Goal: Task Accomplishment & Management: Use online tool/utility

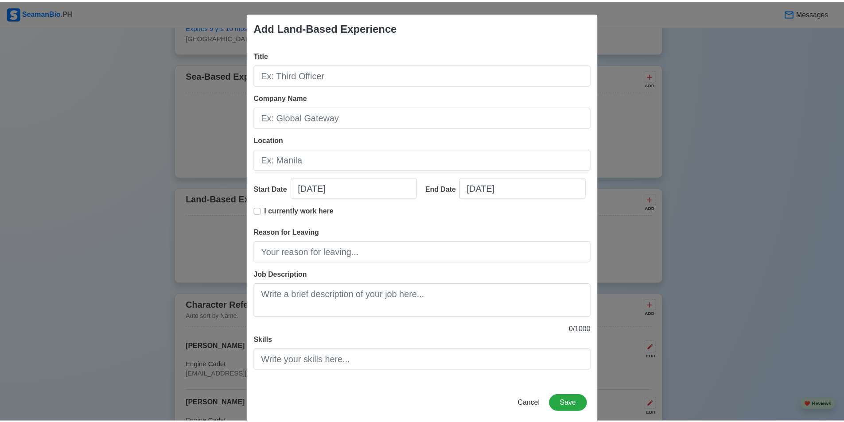
scroll to position [14, 0]
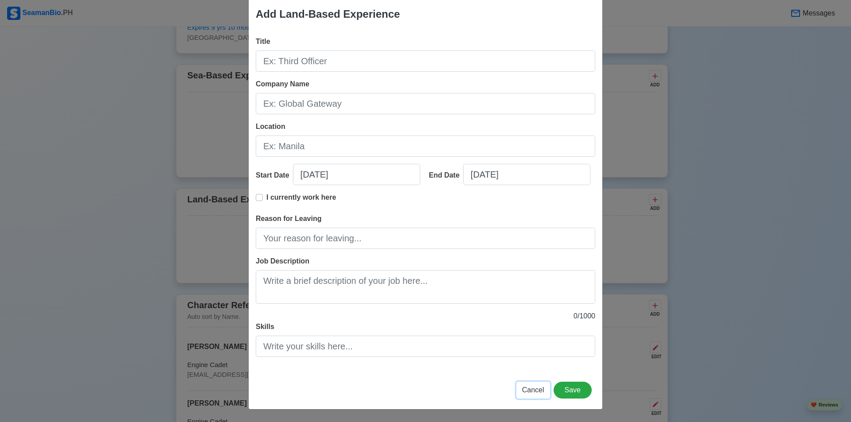
click at [536, 395] on button "Cancel" at bounding box center [533, 390] width 34 height 17
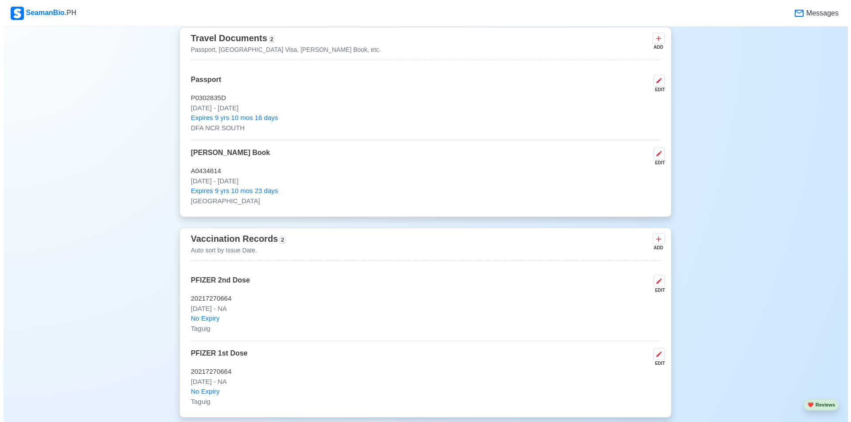
scroll to position [931, 0]
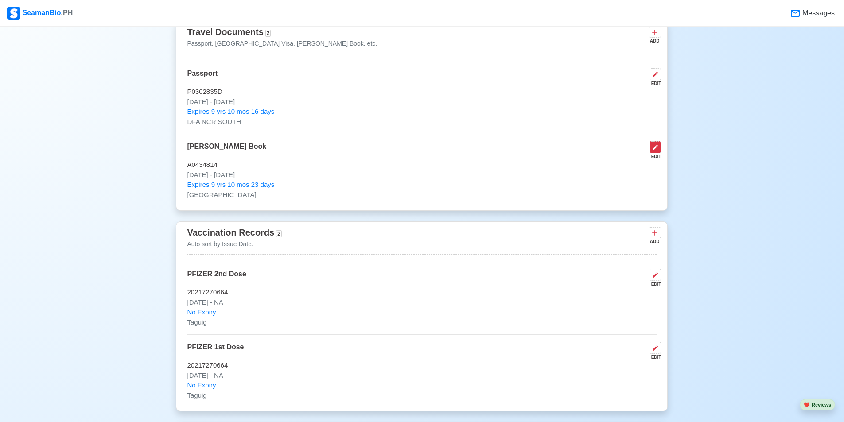
click at [656, 151] on icon at bounding box center [655, 147] width 7 height 7
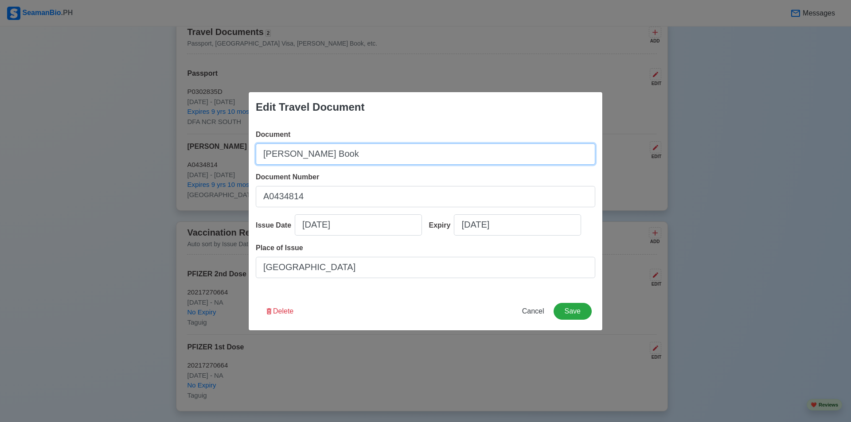
click at [294, 152] on input "[PERSON_NAME] Book" at bounding box center [425, 154] width 339 height 21
type input "[PERSON_NAME] Record Book"
drag, startPoint x: 379, startPoint y: 156, endPoint x: 219, endPoint y: 162, distance: 160.5
click at [219, 162] on div "Edit Travel Document Document [PERSON_NAME] Record Book Document Number A043481…" at bounding box center [425, 211] width 851 height 422
paste input "Seafarer's Record Book"
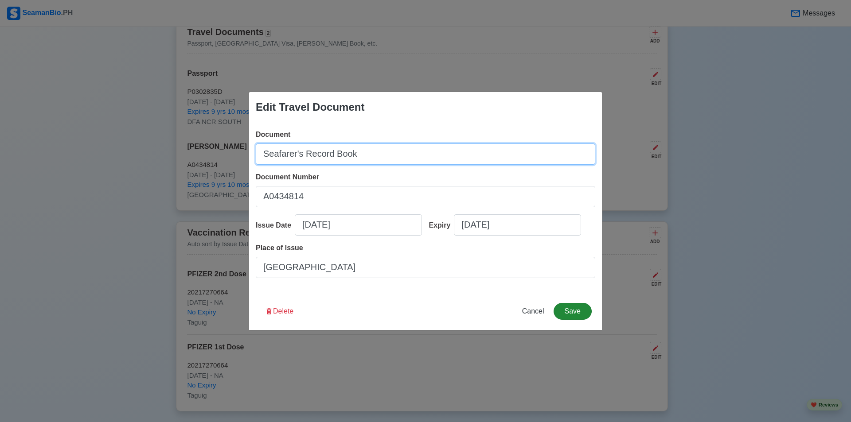
type input "Seafarer's Record Book"
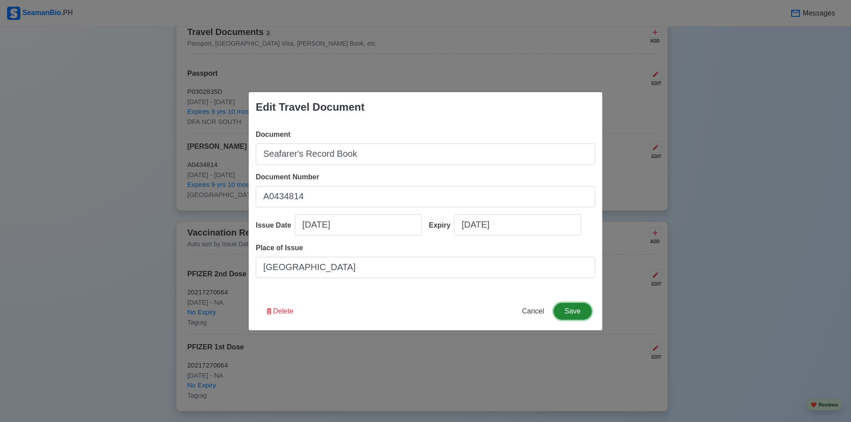
click at [565, 314] on button "Save" at bounding box center [573, 311] width 38 height 17
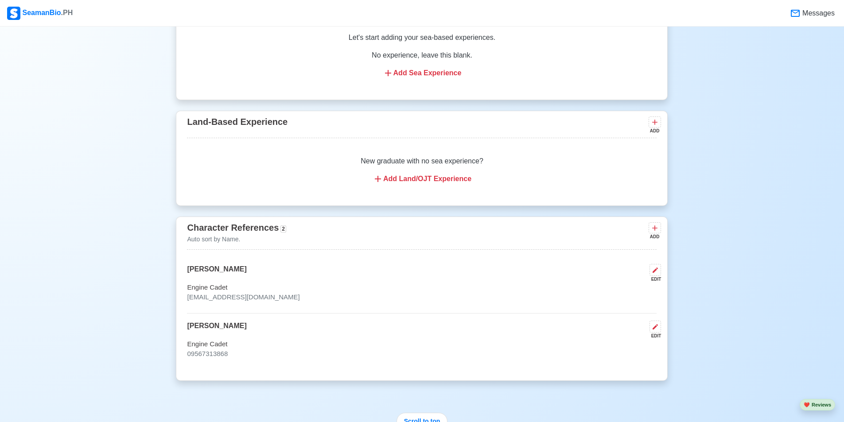
scroll to position [1683, 0]
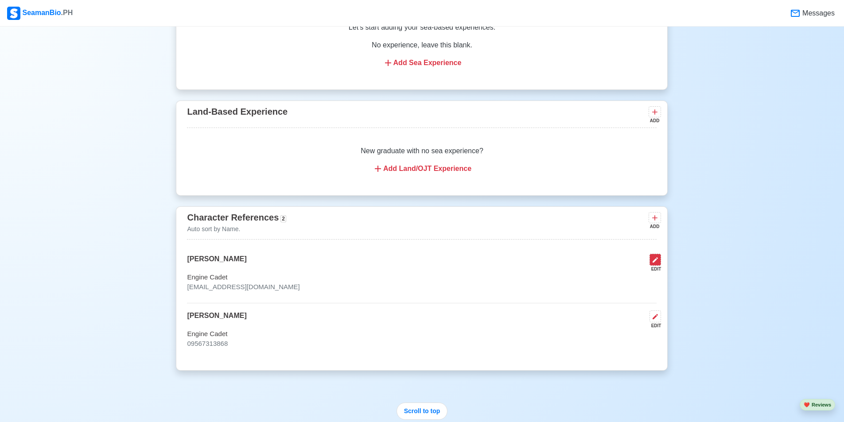
click at [655, 264] on icon at bounding box center [655, 260] width 7 height 7
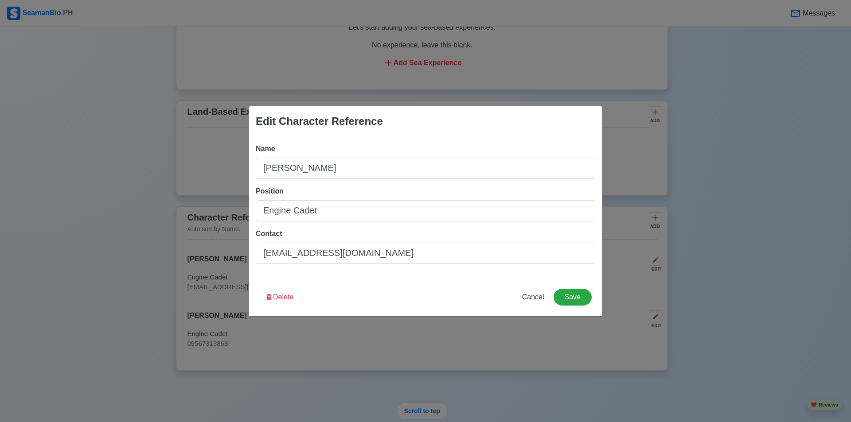
click at [394, 265] on div "Name [PERSON_NAME] Position Engine Cadet Contact [EMAIL_ADDRESS][DOMAIN_NAME]" at bounding box center [426, 208] width 354 height 142
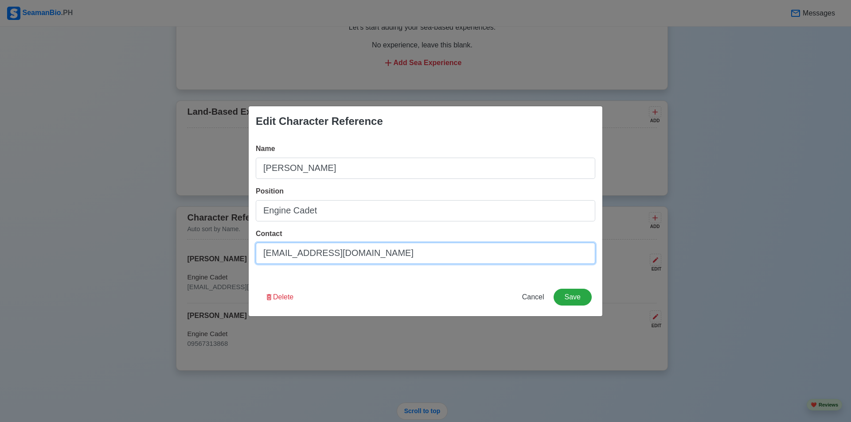
click at [394, 253] on input "[EMAIL_ADDRESS][DOMAIN_NAME]" at bounding box center [425, 253] width 339 height 21
type input "[EMAIL_ADDRESS][URL][DOMAIN_NAME]"
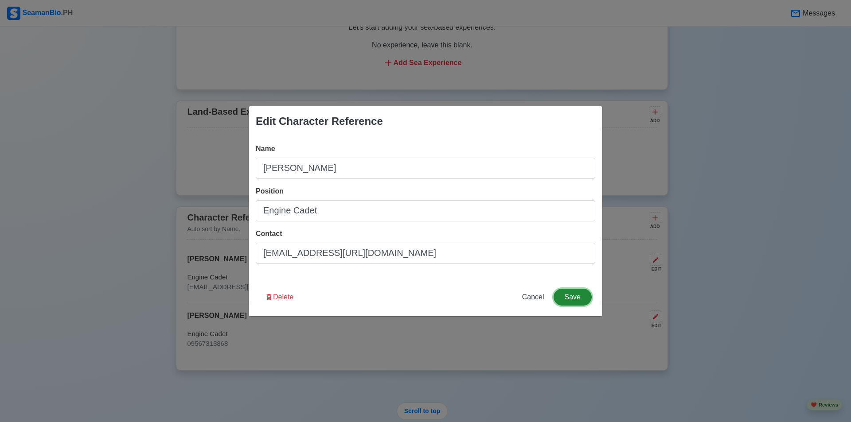
click at [581, 299] on button "Save" at bounding box center [573, 297] width 38 height 17
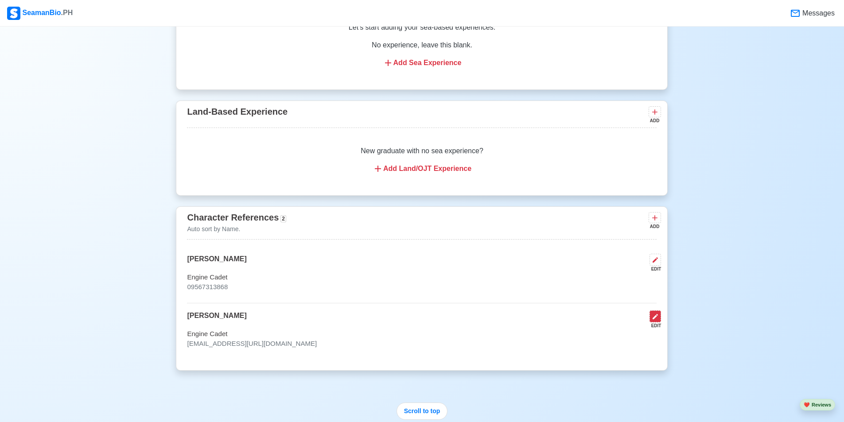
click at [652, 320] on icon at bounding box center [655, 316] width 7 height 7
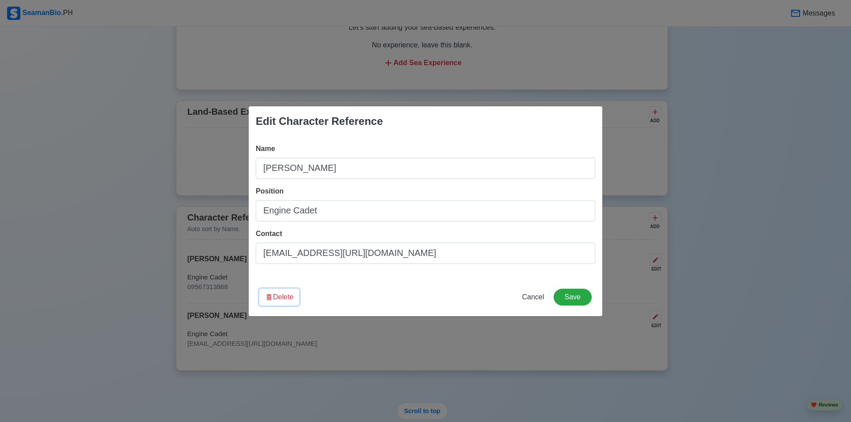
click at [285, 297] on button "Delete" at bounding box center [279, 297] width 40 height 17
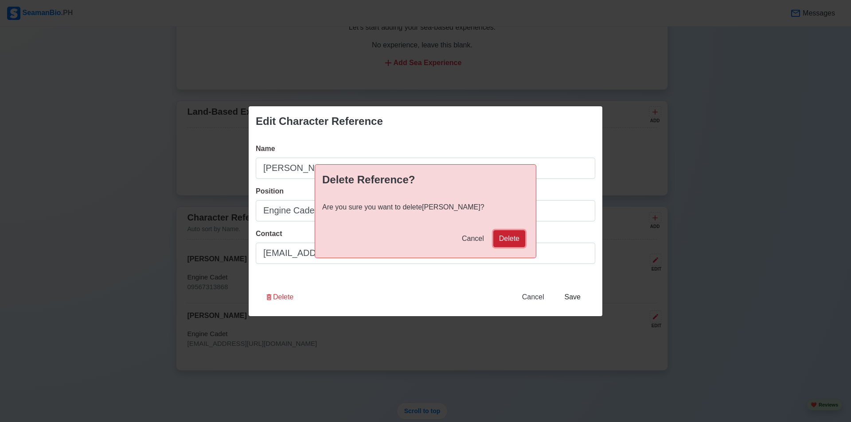
click at [518, 243] on button "Delete" at bounding box center [509, 238] width 32 height 17
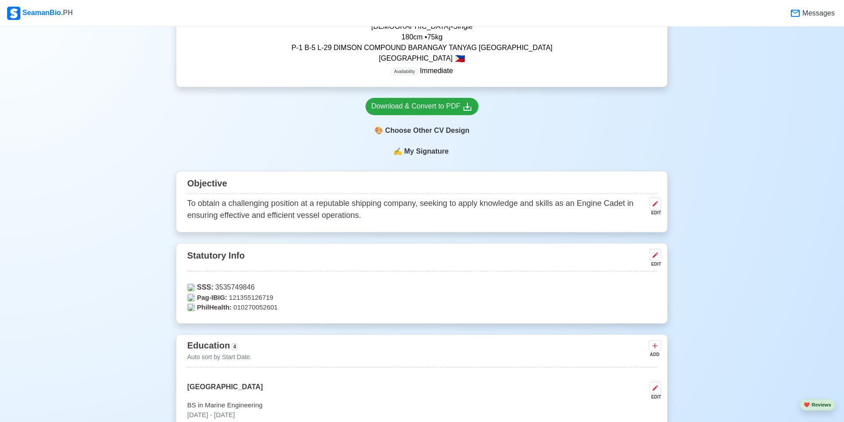
scroll to position [176, 0]
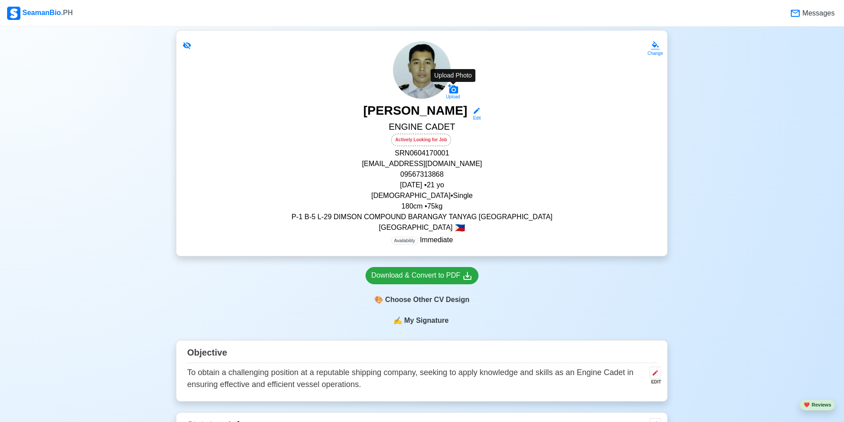
click at [450, 91] on icon at bounding box center [453, 88] width 10 height 9
click at [0, 0] on input "Upload" at bounding box center [0, 0] width 0 height 0
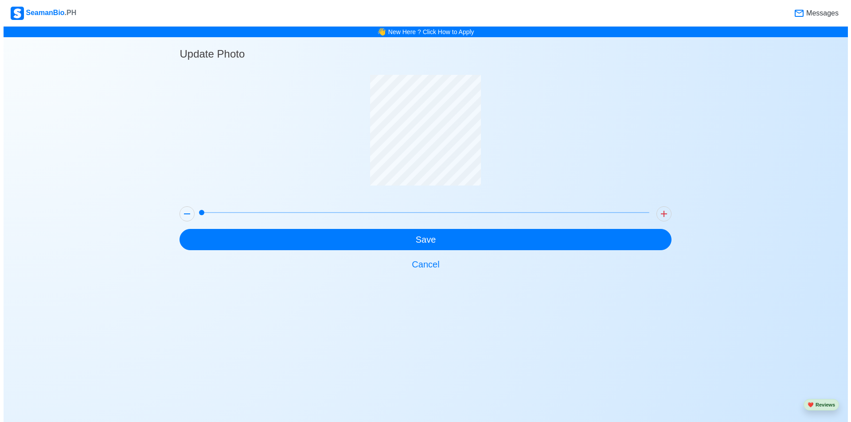
scroll to position [0, 0]
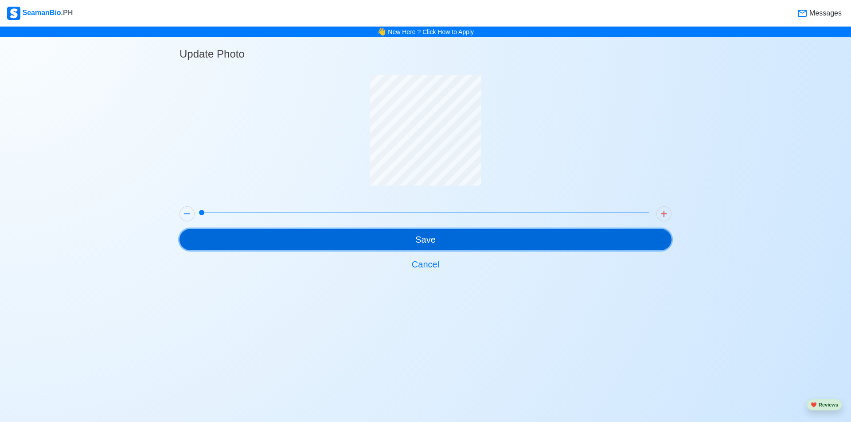
click at [447, 241] on button "Save" at bounding box center [426, 239] width 492 height 21
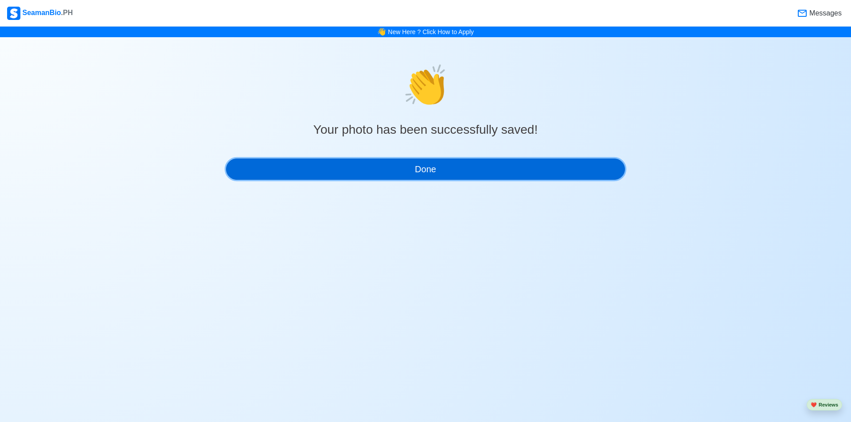
click at [467, 172] on button "Done" at bounding box center [425, 169] width 399 height 21
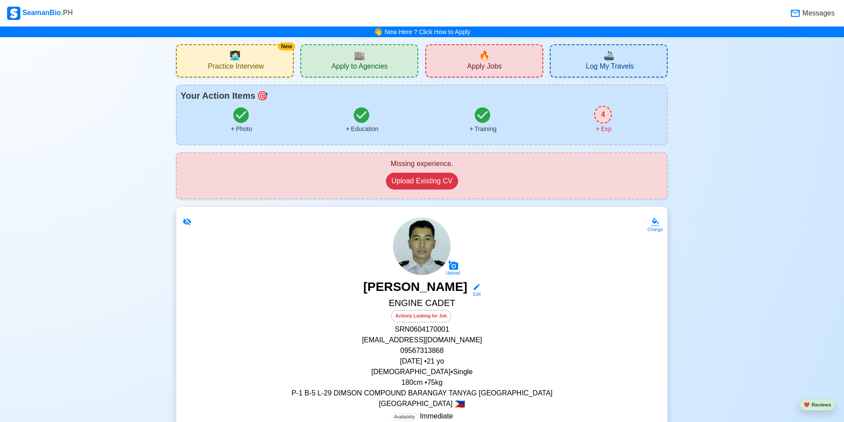
scroll to position [266, 0]
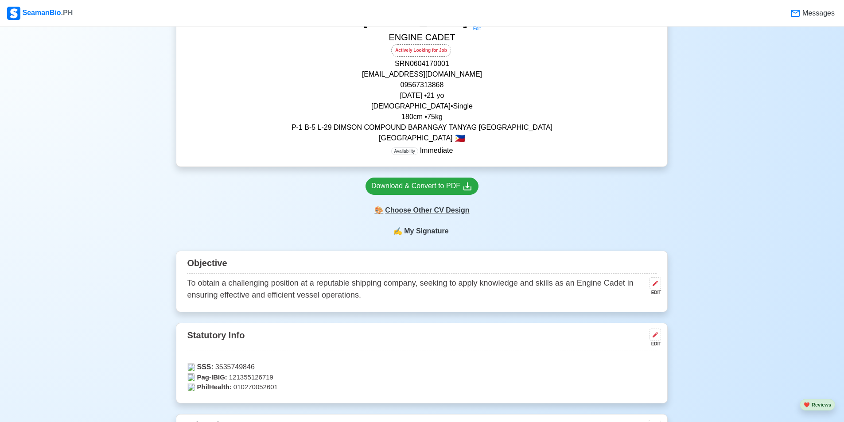
click at [428, 213] on div "🎨 Choose Other CV Design" at bounding box center [422, 210] width 113 height 17
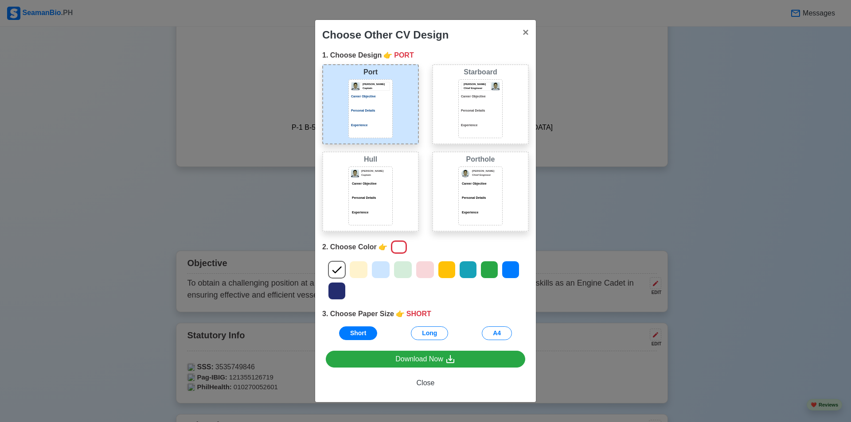
click at [473, 208] on div "Jeffrey Gil Chief Engineer Career Objective Personal Details Experience" at bounding box center [480, 196] width 44 height 59
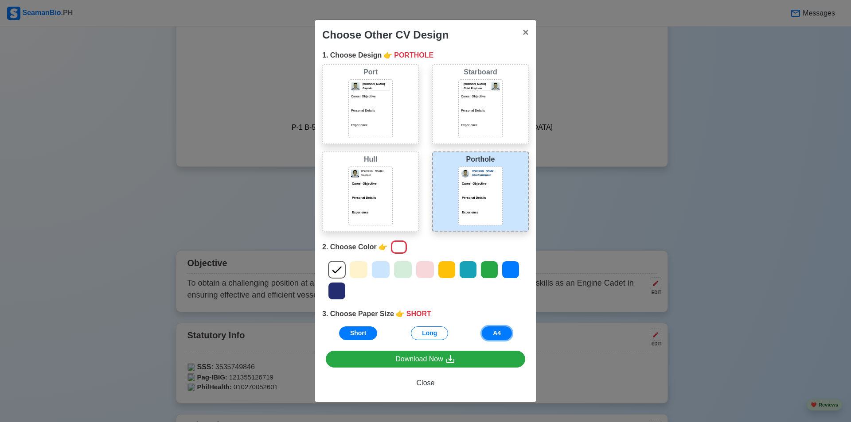
click at [499, 332] on button "A4" at bounding box center [497, 334] width 30 height 14
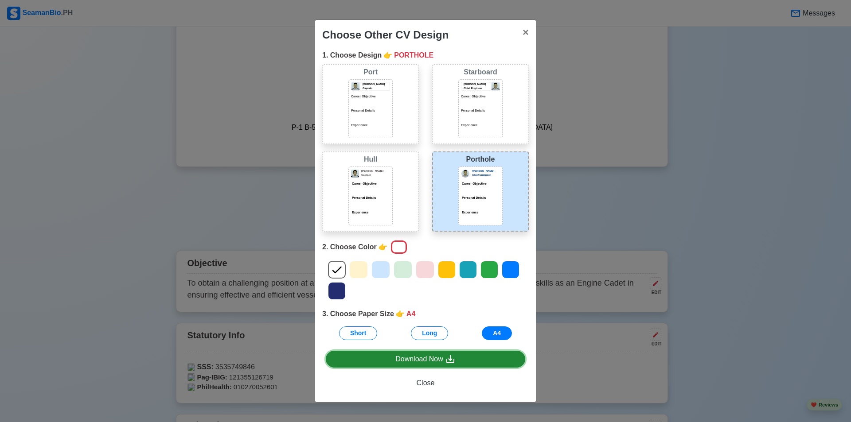
click at [458, 359] on link "Download Now" at bounding box center [425, 359] width 199 height 17
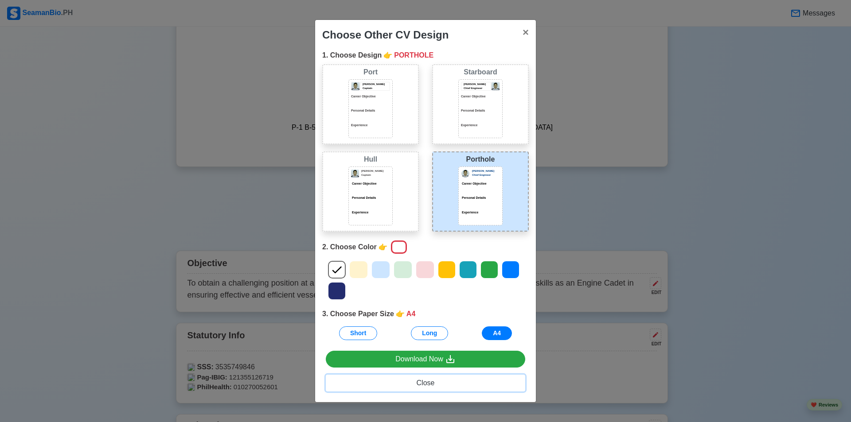
click at [421, 388] on button "Close" at bounding box center [425, 383] width 199 height 17
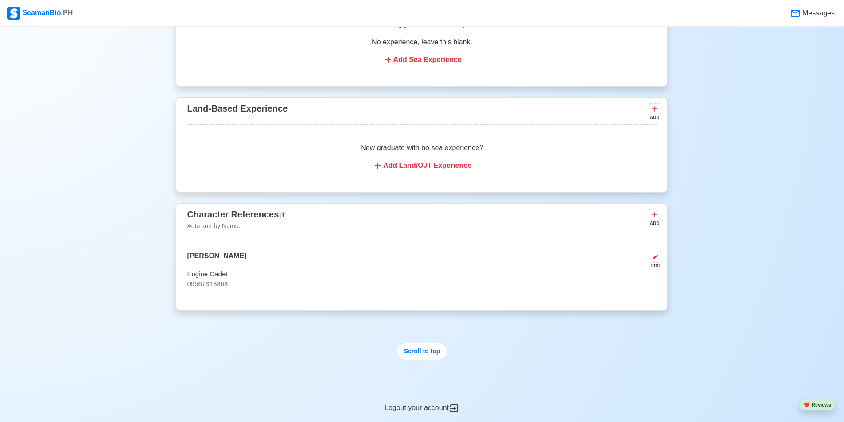
scroll to position [1773, 0]
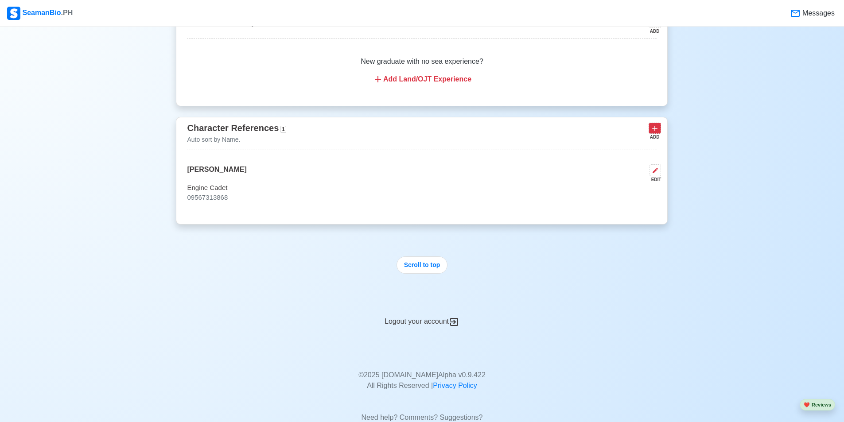
click at [660, 134] on button at bounding box center [655, 128] width 12 height 11
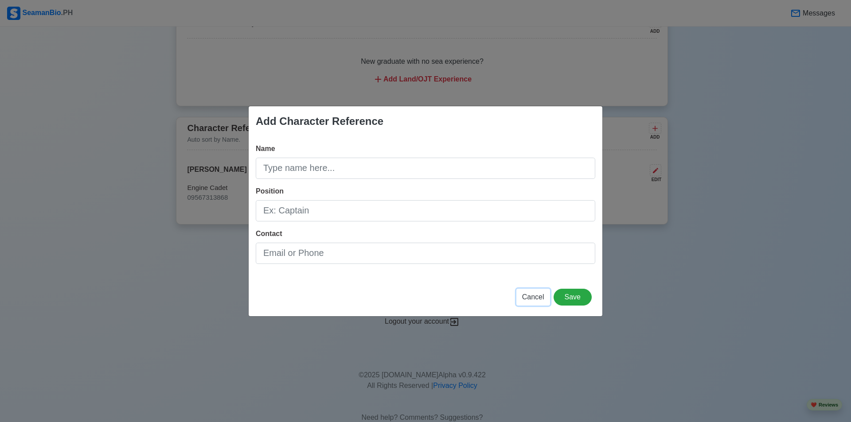
click at [529, 297] on span "Cancel" at bounding box center [533, 297] width 22 height 8
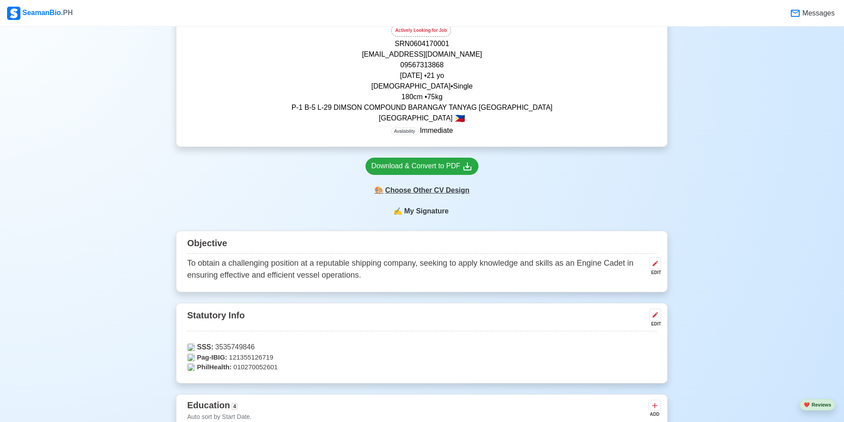
scroll to position [177, 0]
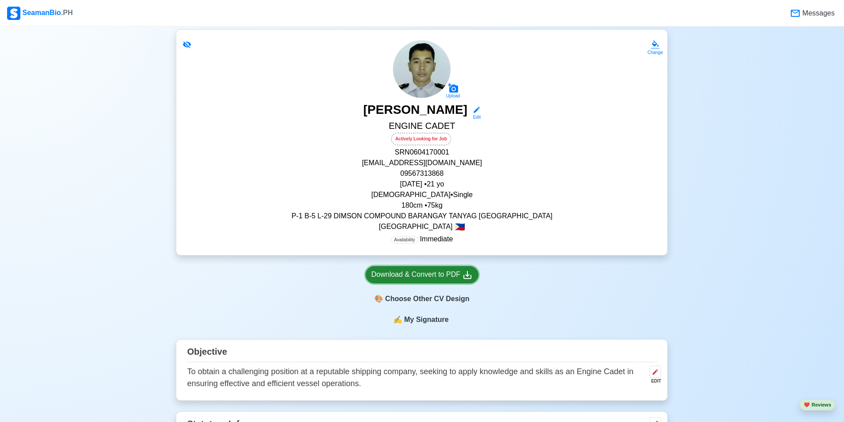
click at [463, 282] on link "Download & Convert to PDF" at bounding box center [422, 274] width 113 height 17
